Goal: Task Accomplishment & Management: Manage account settings

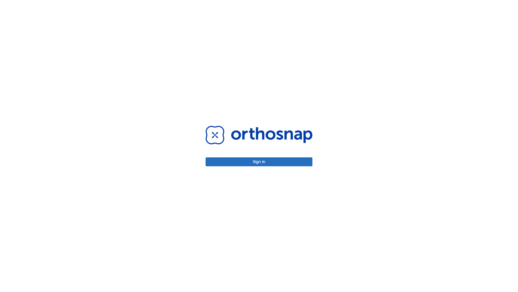
click at [259, 161] on button "Sign in" at bounding box center [259, 161] width 107 height 9
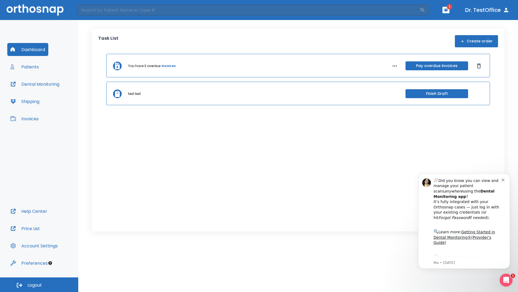
click at [39, 284] on span "Logout" at bounding box center [35, 285] width 14 height 6
